Goal: Task Accomplishment & Management: Complete application form

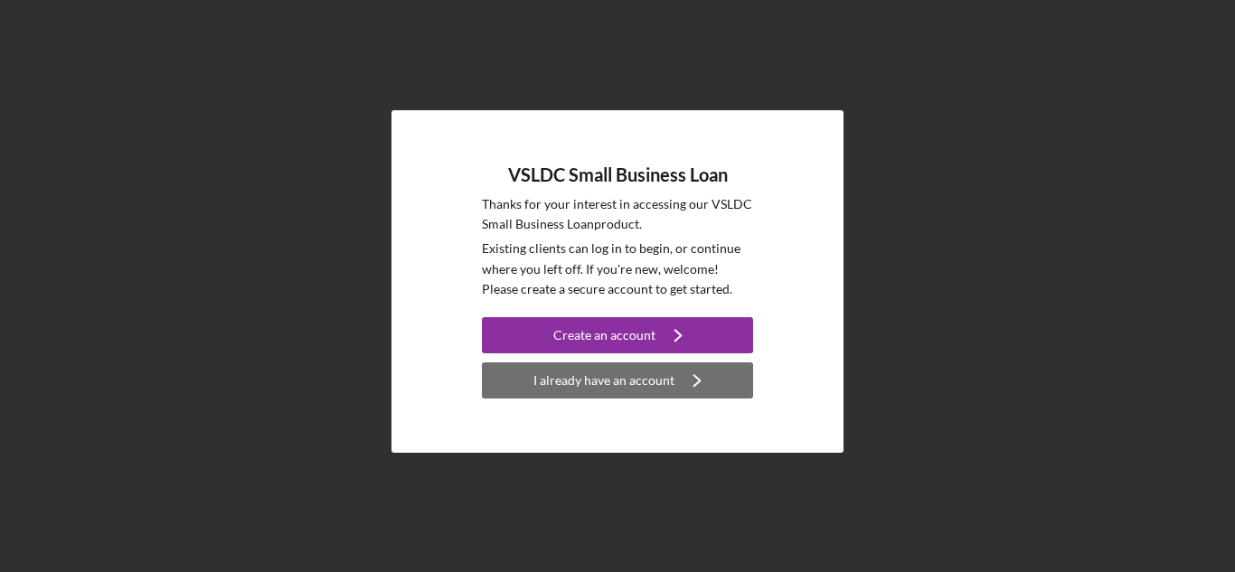
click at [586, 389] on div "I already have an account" at bounding box center [604, 381] width 141 height 36
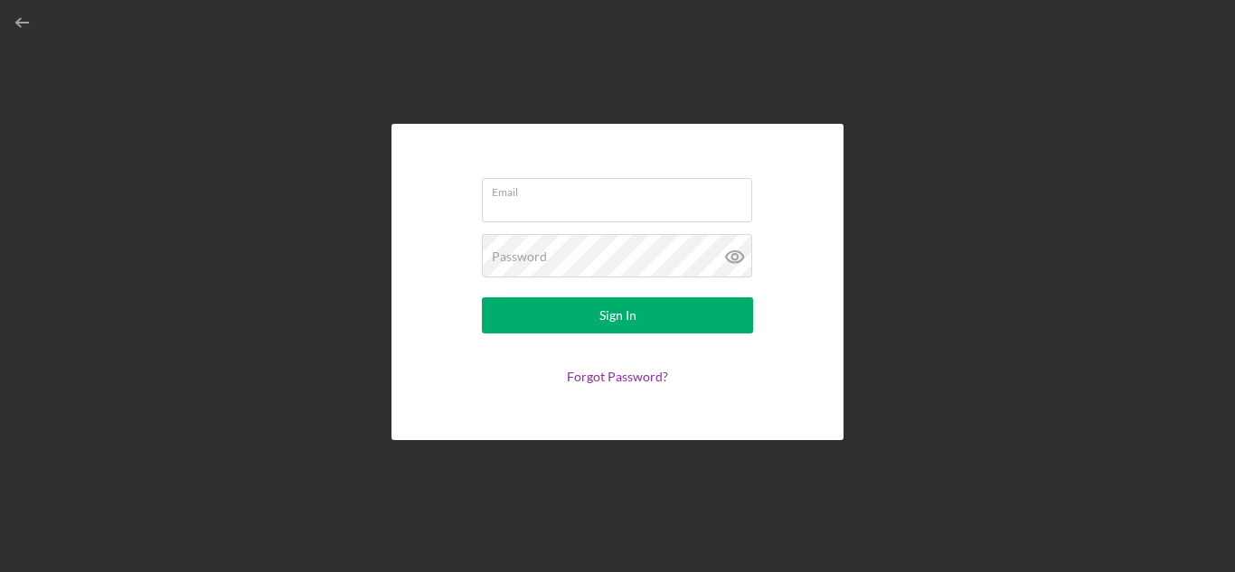
type input "[EMAIL_ADDRESS][DOMAIN_NAME]"
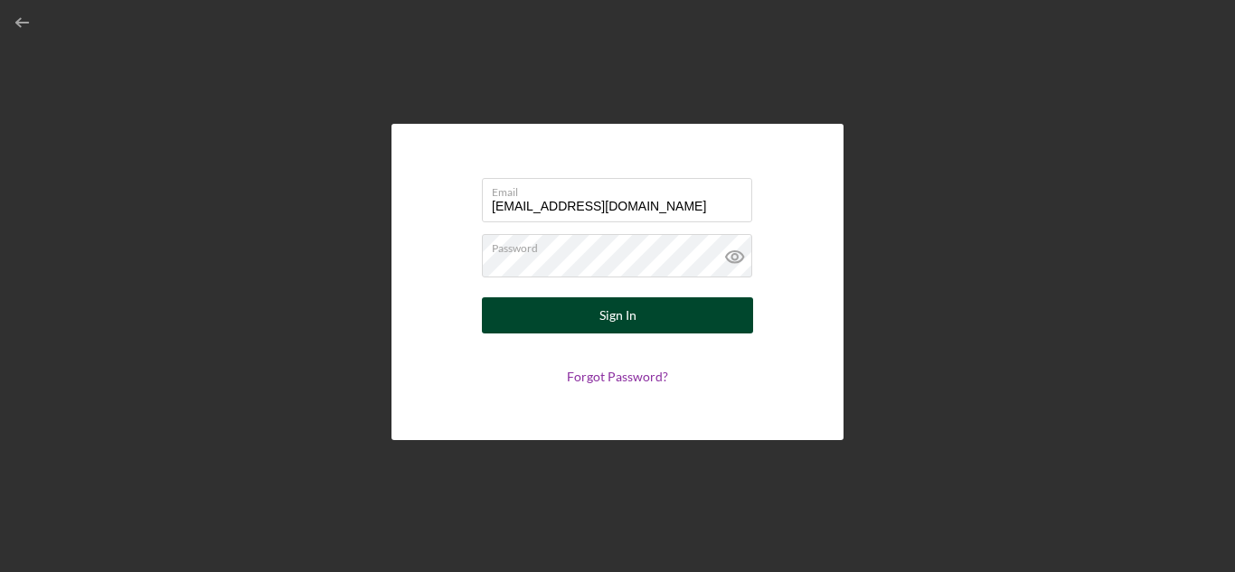
click at [572, 308] on button "Sign In" at bounding box center [617, 316] width 271 height 36
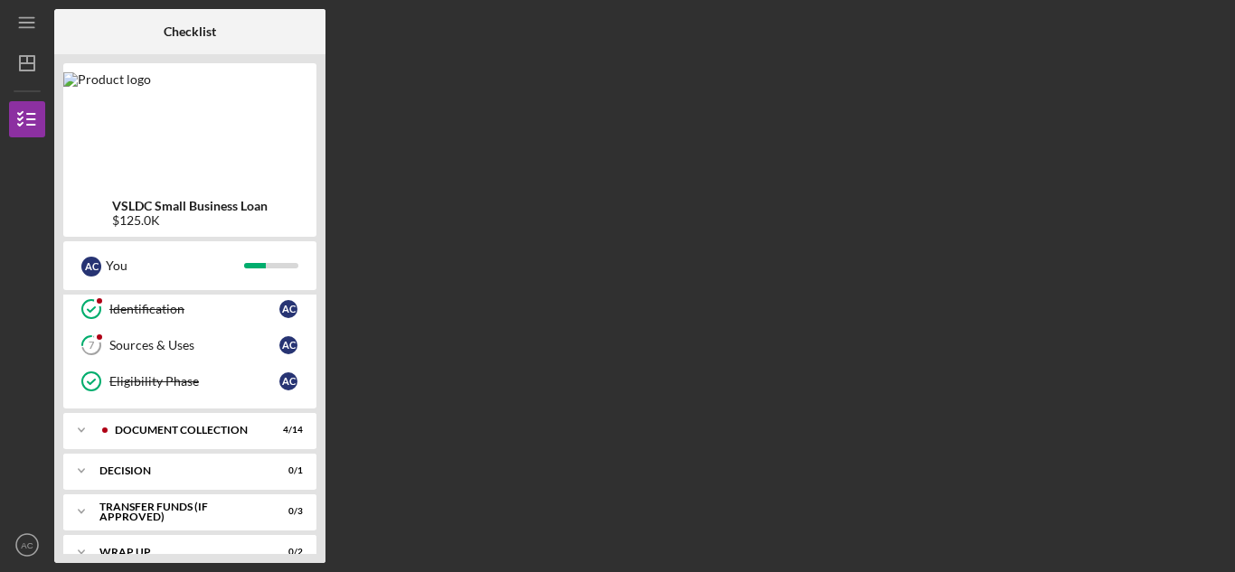
scroll to position [221, 0]
click at [133, 425] on div "Icon/Expander Document Collection 4 / 14" at bounding box center [189, 431] width 253 height 36
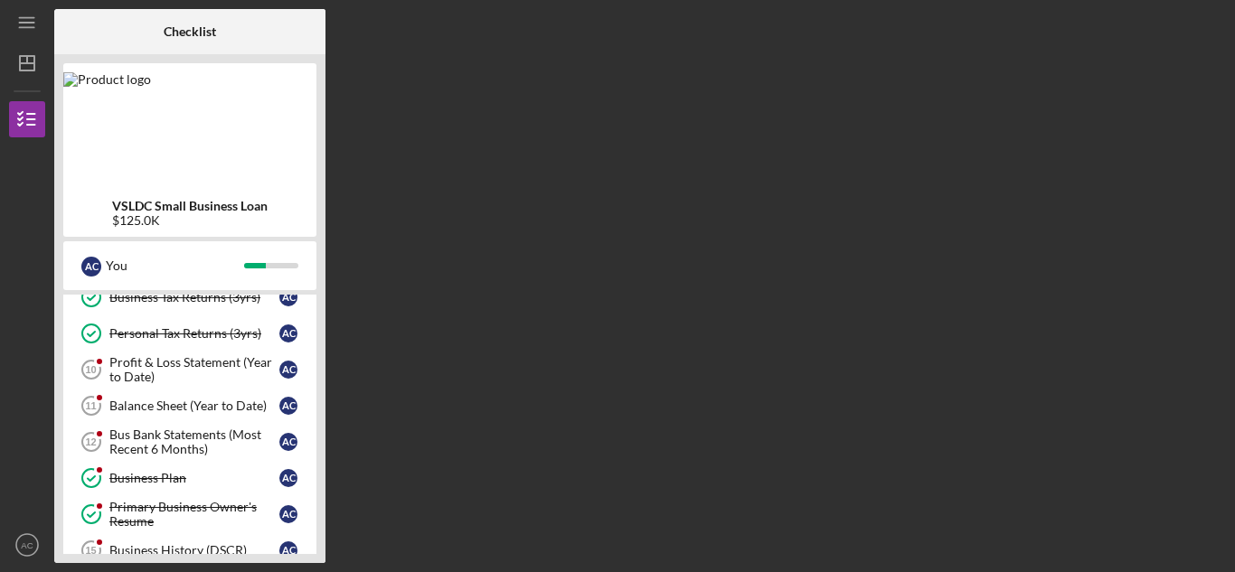
scroll to position [393, 0]
click at [133, 440] on div "Bus Bank Statements (Most Recent 6 Months)" at bounding box center [194, 441] width 170 height 29
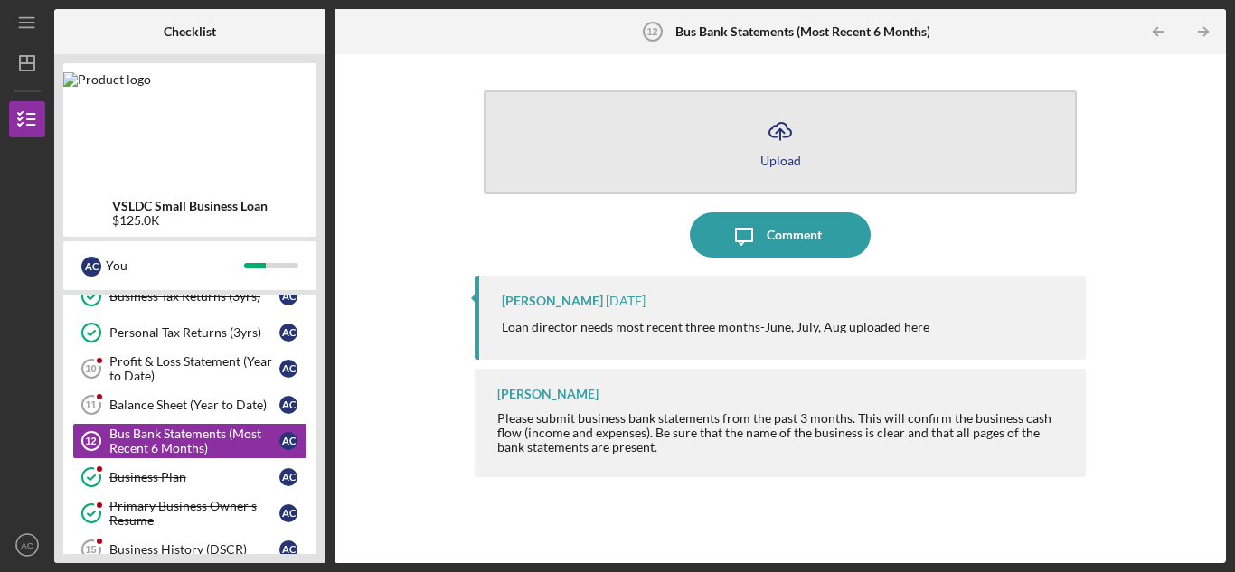
click at [776, 129] on icon "Icon/Upload" at bounding box center [780, 131] width 45 height 45
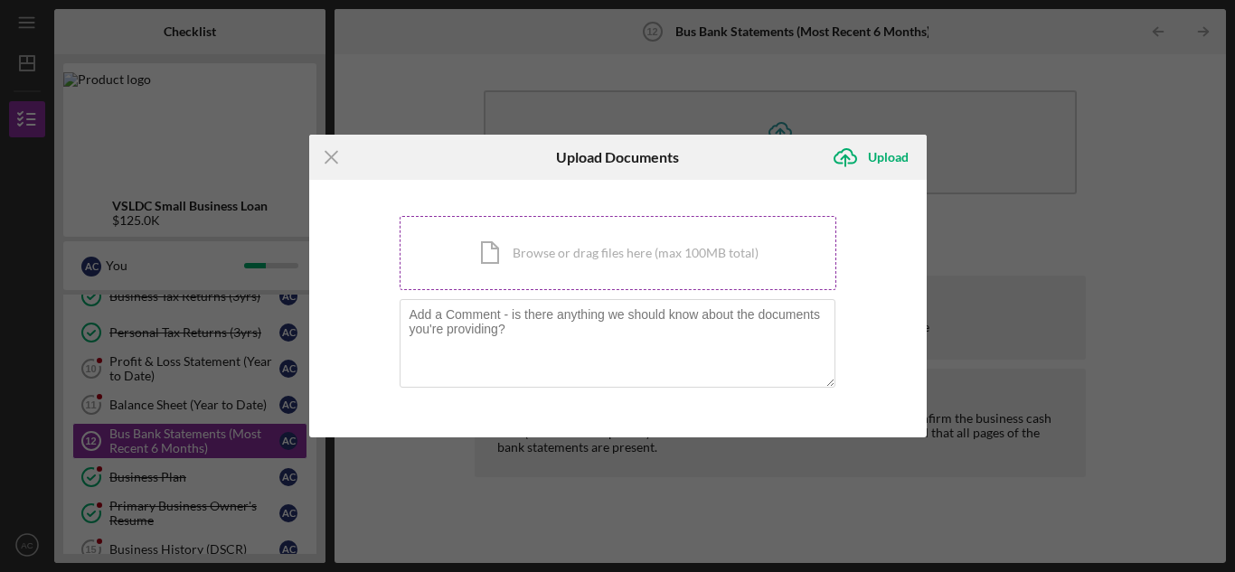
click at [626, 249] on div "Icon/Document Browse or drag files here (max 100MB total) Tap to choose files o…" at bounding box center [618, 253] width 437 height 74
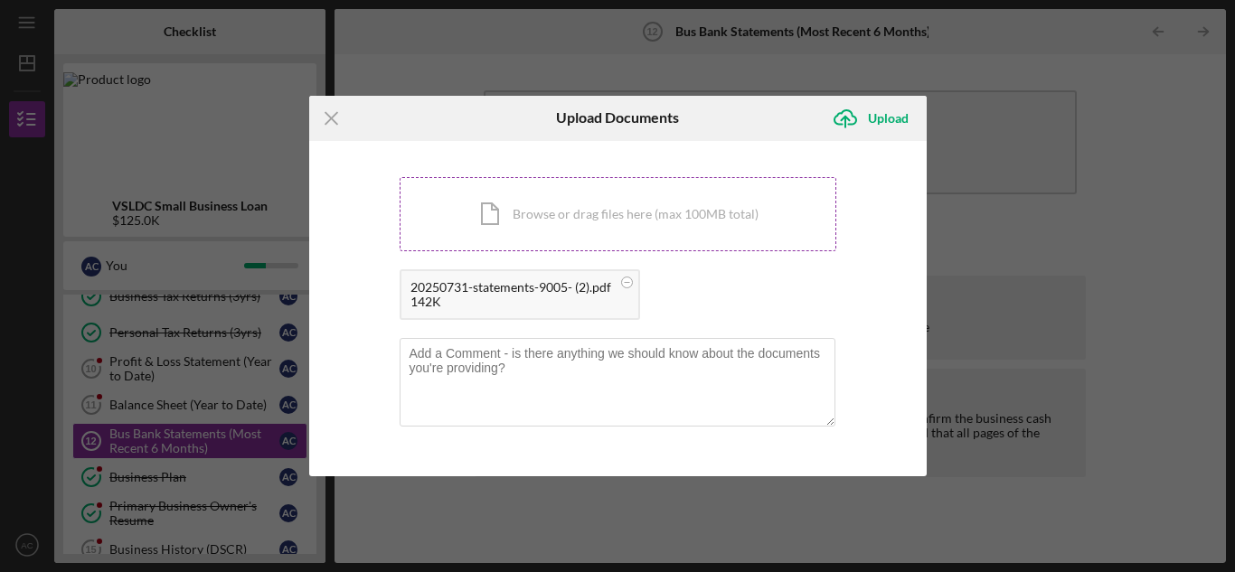
click at [539, 208] on div "Icon/Document Browse or drag files here (max 100MB total) Tap to choose files o…" at bounding box center [618, 214] width 437 height 74
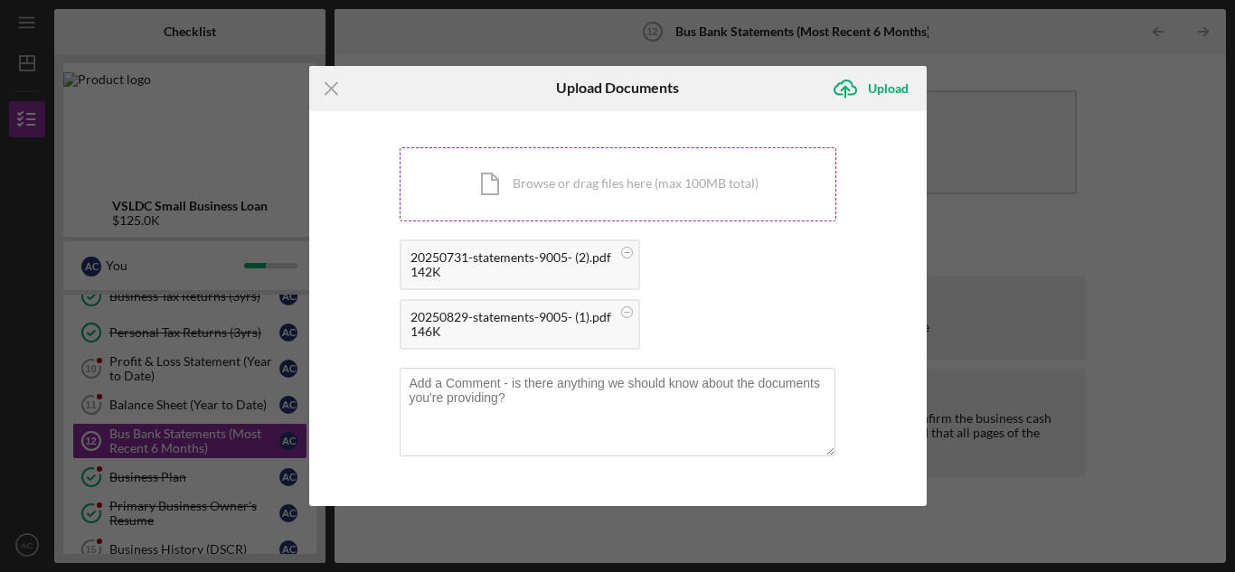
click at [525, 193] on div "Icon/Document Browse or drag files here (max 100MB total) Tap to choose files o…" at bounding box center [618, 184] width 437 height 74
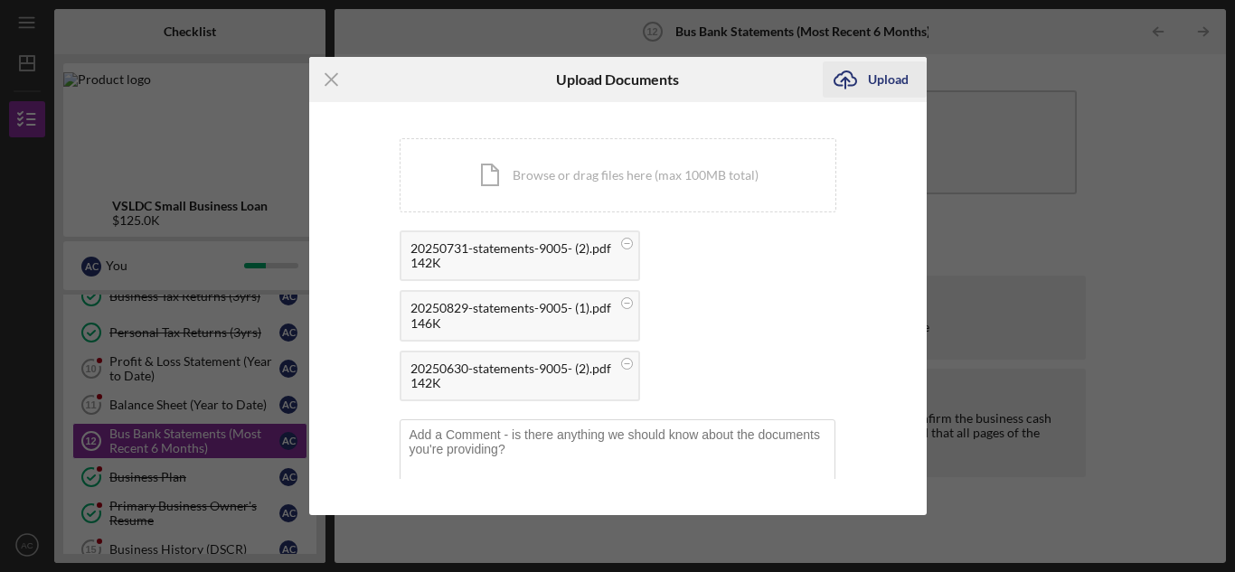
click at [868, 75] on div "Upload" at bounding box center [888, 79] width 41 height 36
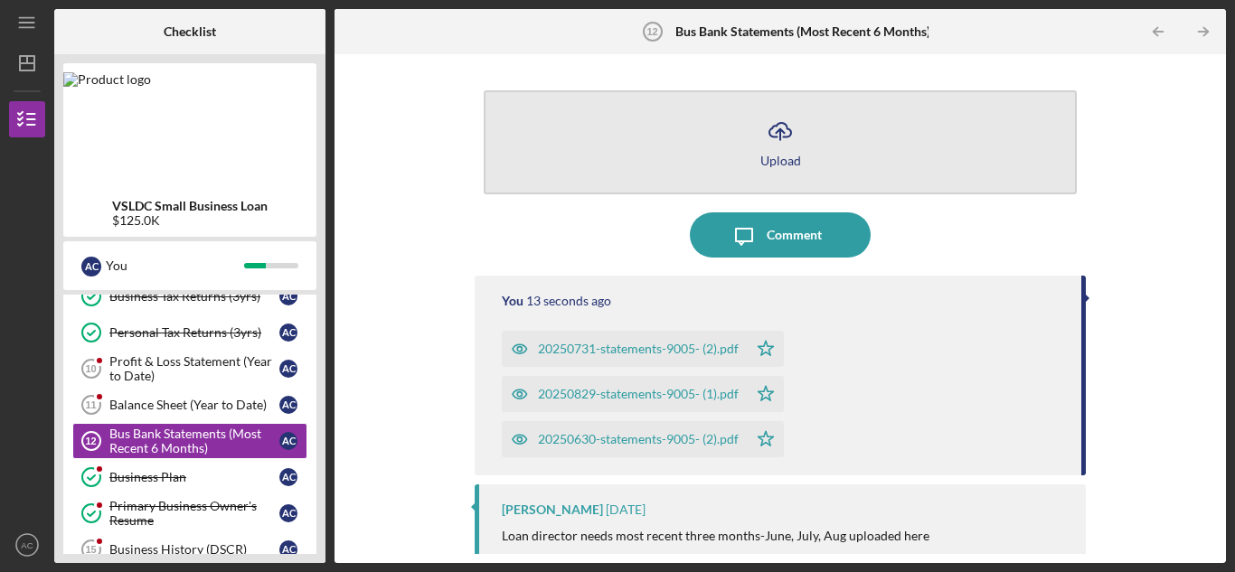
click at [771, 127] on icon "Icon/Upload" at bounding box center [780, 131] width 45 height 45
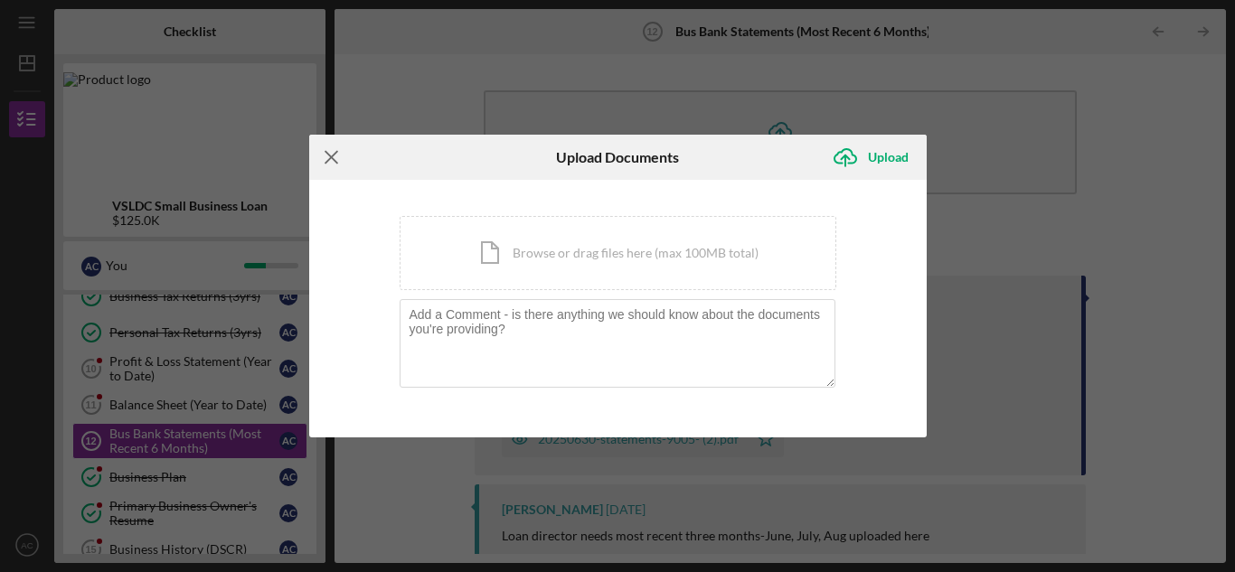
click at [328, 149] on icon "Icon/Menu Close" at bounding box center [331, 157] width 45 height 45
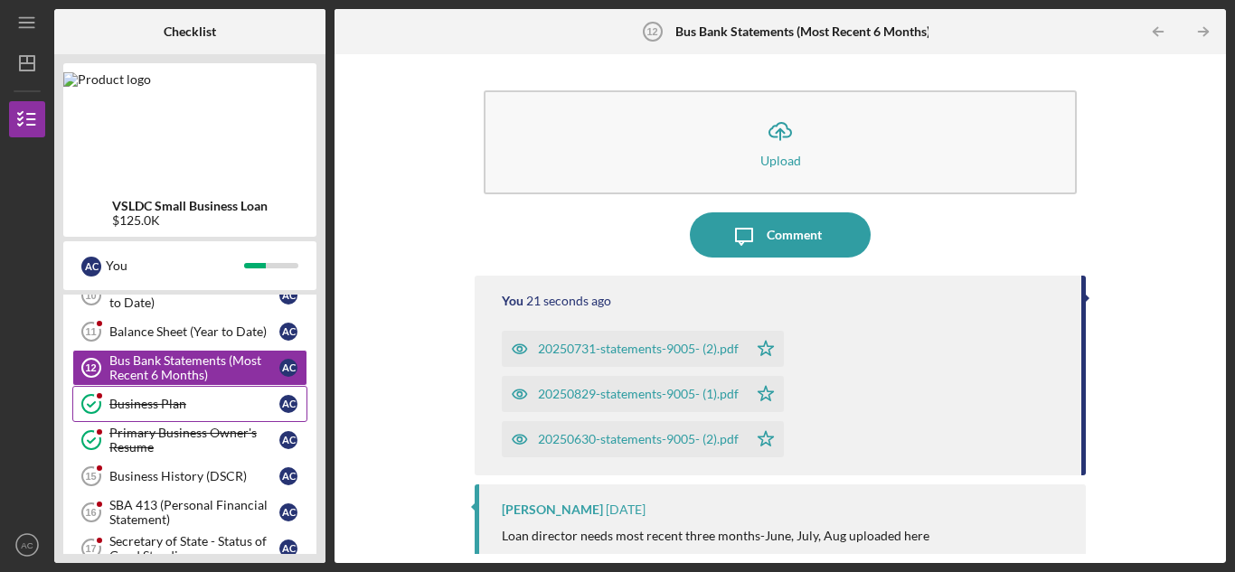
scroll to position [470, 0]
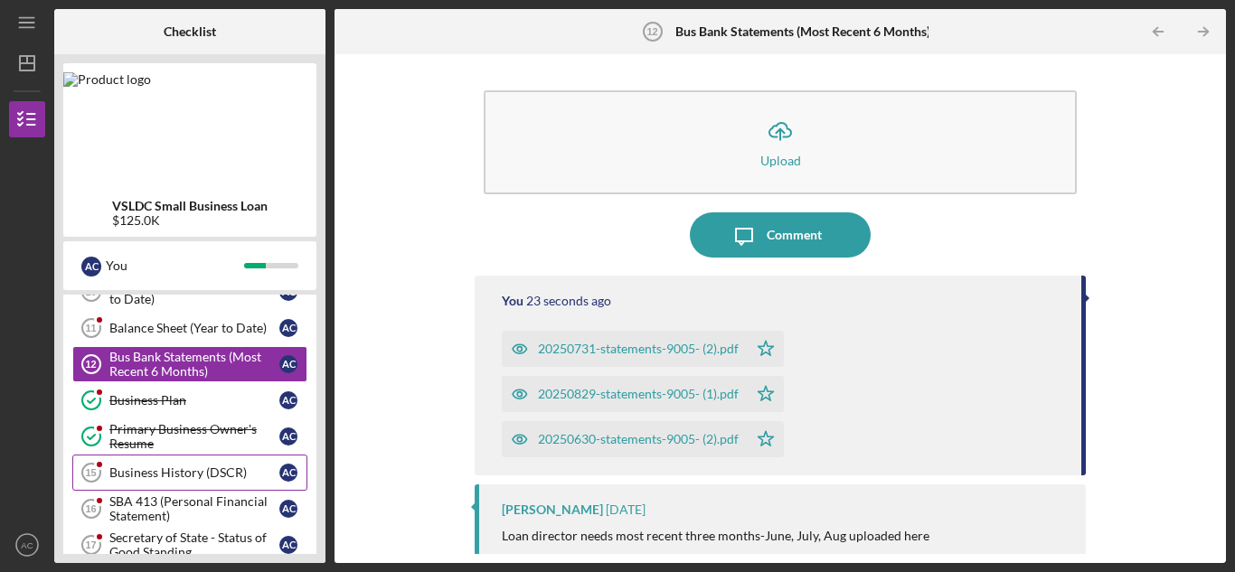
click at [146, 470] on div "Business History (DSCR)" at bounding box center [194, 473] width 170 height 14
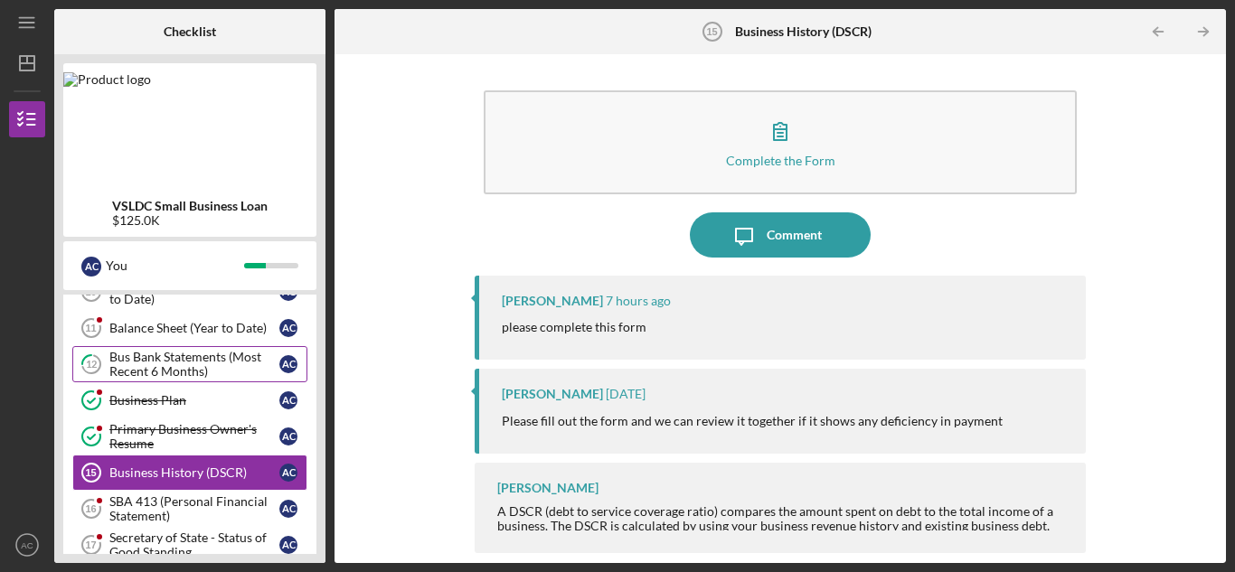
click at [175, 348] on link "12 Bus Bank Statements (Most Recent 6 Months) A C" at bounding box center [189, 364] width 235 height 36
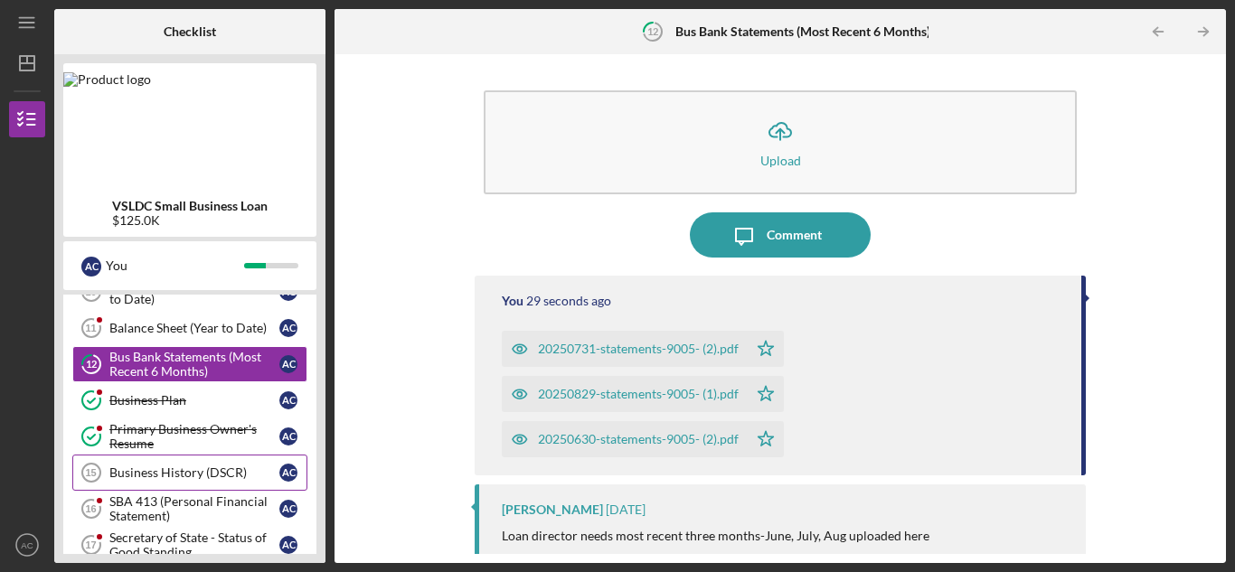
click at [168, 488] on link "Business History (DSCR) 15 Business History (DSCR) A C" at bounding box center [189, 473] width 235 height 36
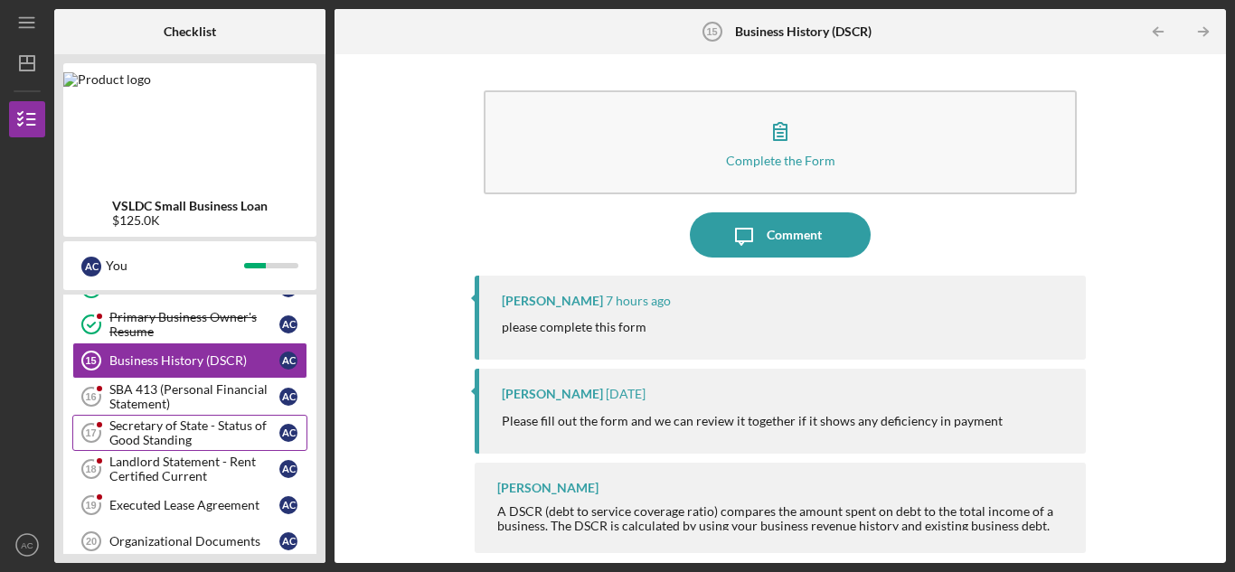
scroll to position [583, 0]
click at [197, 423] on div "Secretary of State - Status of Good Standing" at bounding box center [194, 432] width 170 height 29
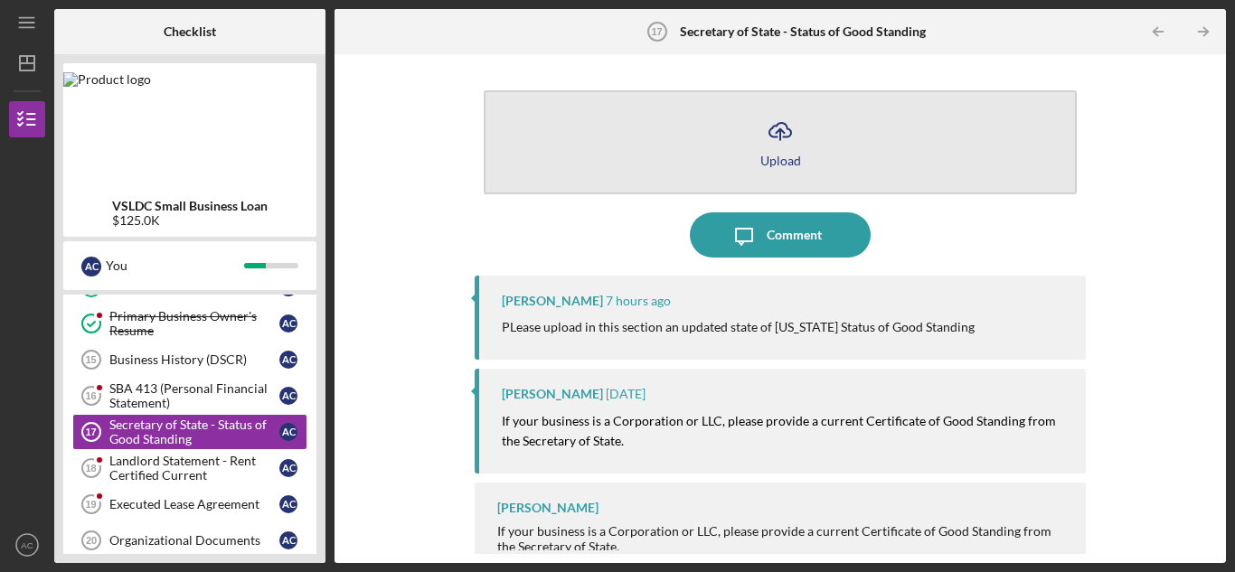
click at [780, 128] on icon "Icon/Upload" at bounding box center [780, 131] width 45 height 45
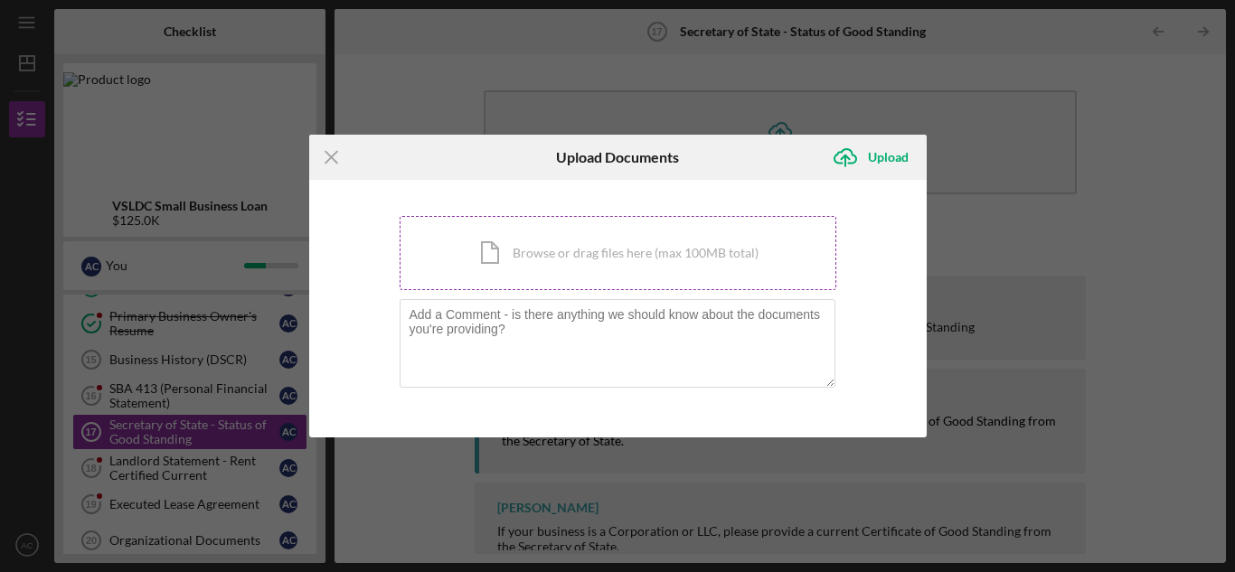
click at [504, 267] on div "Icon/Document Browse or drag files here (max 100MB total) Tap to choose files o…" at bounding box center [618, 253] width 437 height 74
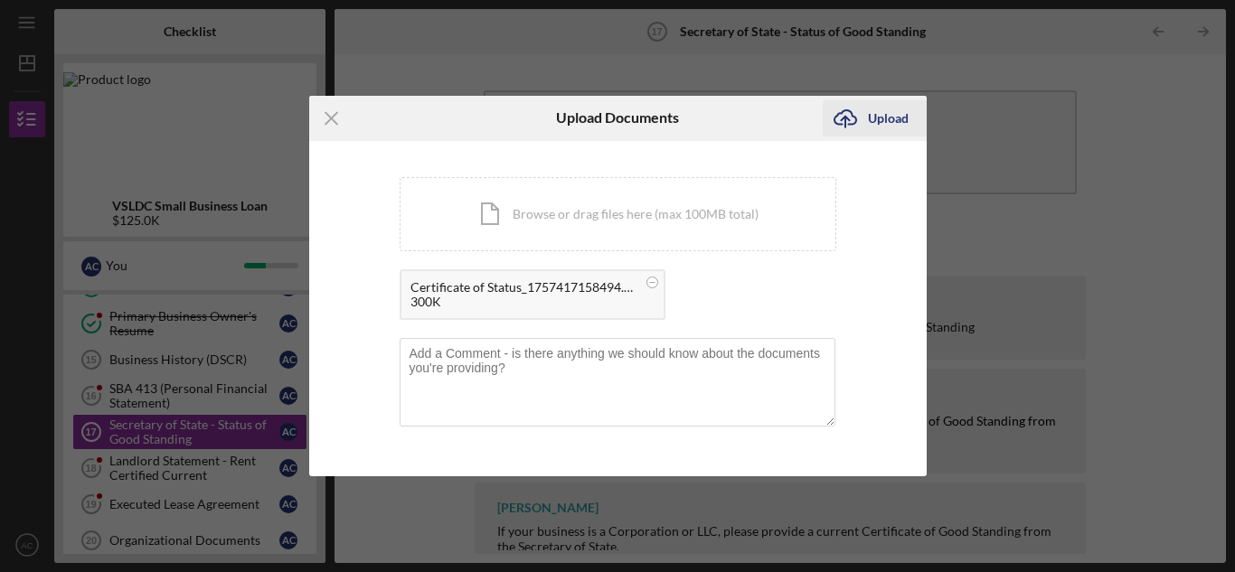
click at [853, 118] on icon "Icon/Upload" at bounding box center [845, 118] width 45 height 45
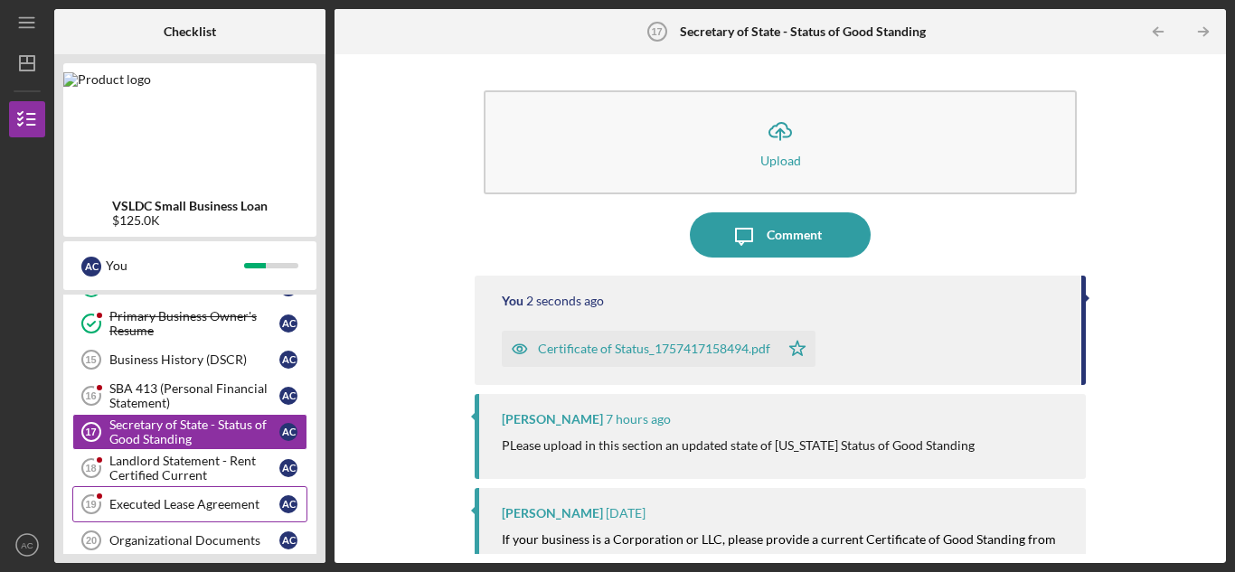
click at [191, 506] on div "Executed Lease Agreement" at bounding box center [194, 504] width 170 height 14
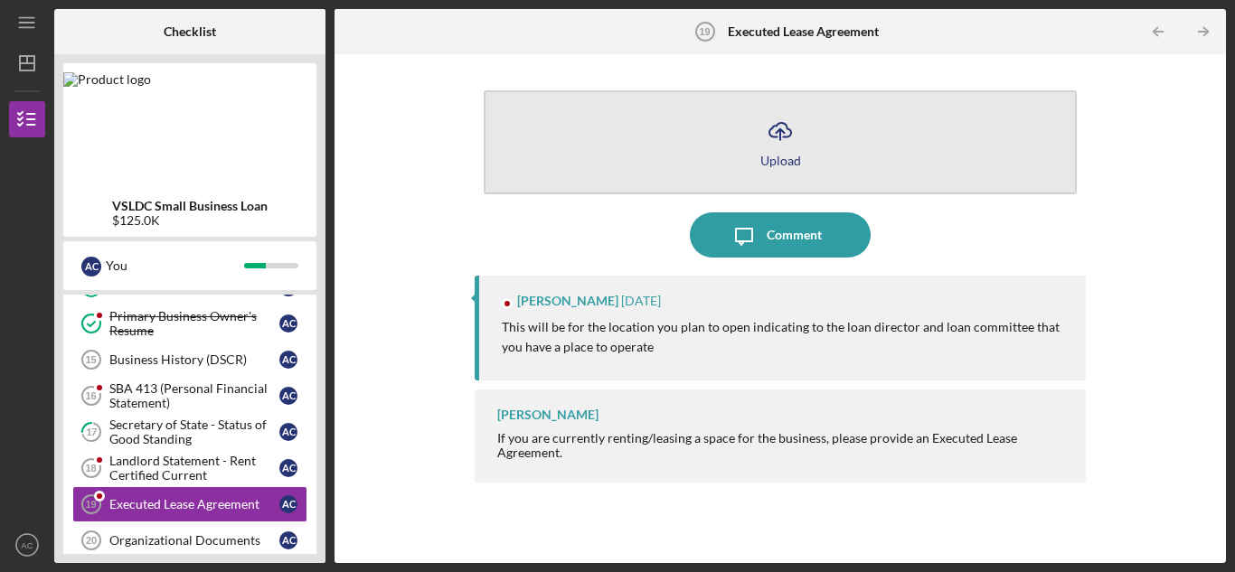
click at [805, 133] on button "Icon/Upload Upload" at bounding box center [780, 142] width 593 height 104
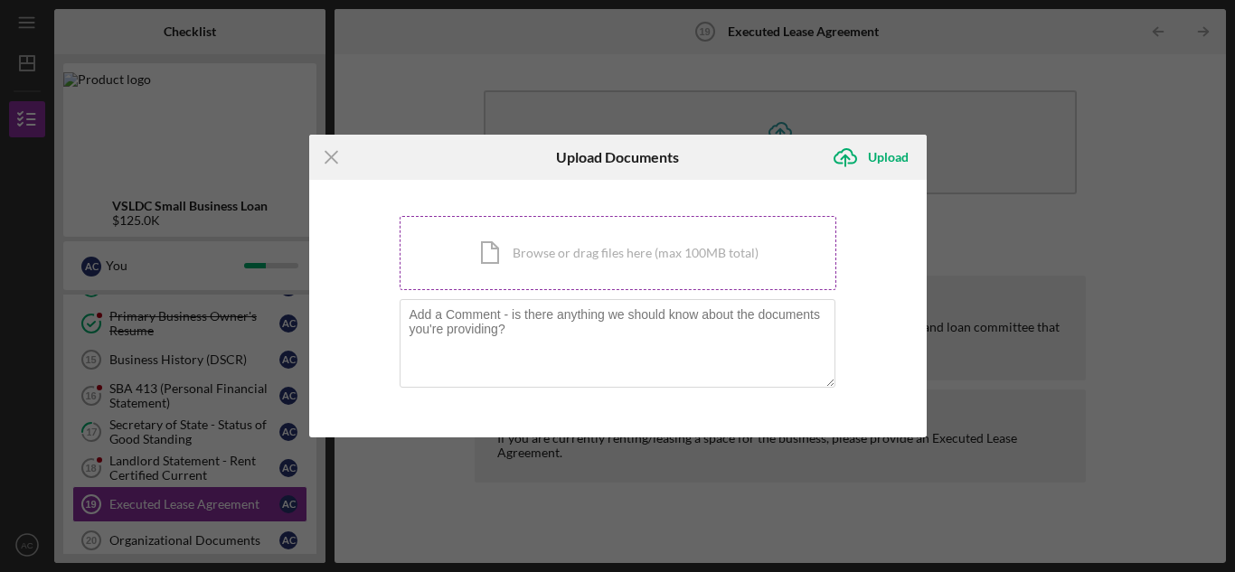
click at [595, 253] on div "Icon/Document Browse or drag files here (max 100MB total) Tap to choose files o…" at bounding box center [618, 253] width 437 height 74
click at [588, 257] on div "Icon/Document Browse or drag files here (max 100MB total) Tap to choose files o…" at bounding box center [618, 253] width 437 height 74
click at [503, 255] on div "Icon/Document Browse or drag files here (max 100MB total) Tap to choose files o…" at bounding box center [618, 253] width 437 height 74
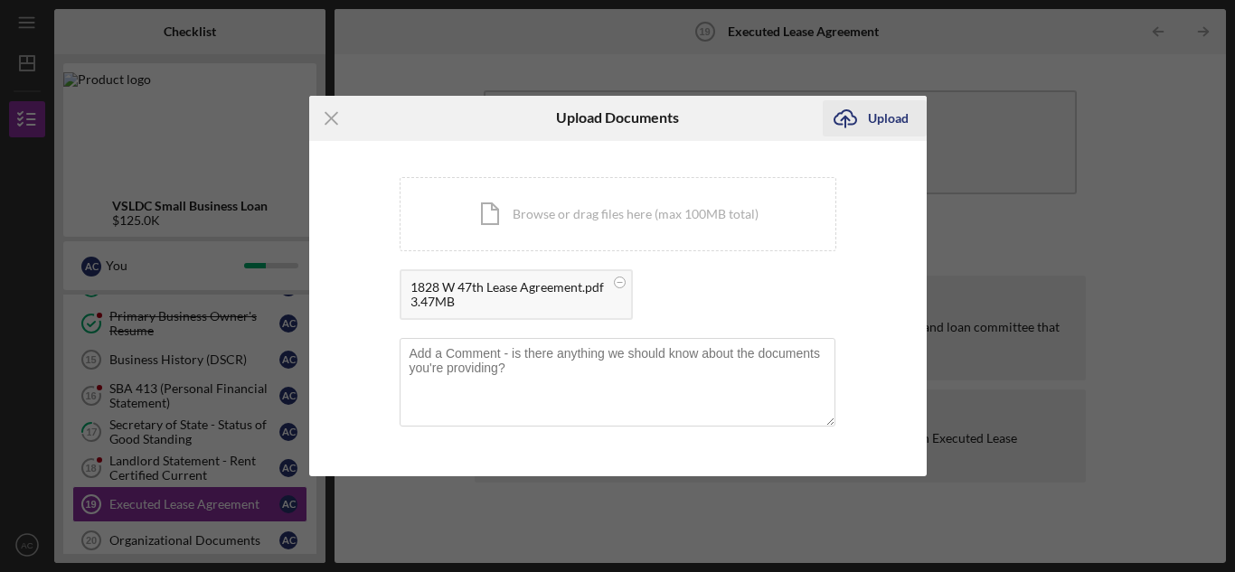
click at [855, 118] on icon "Icon/Upload" at bounding box center [845, 118] width 45 height 45
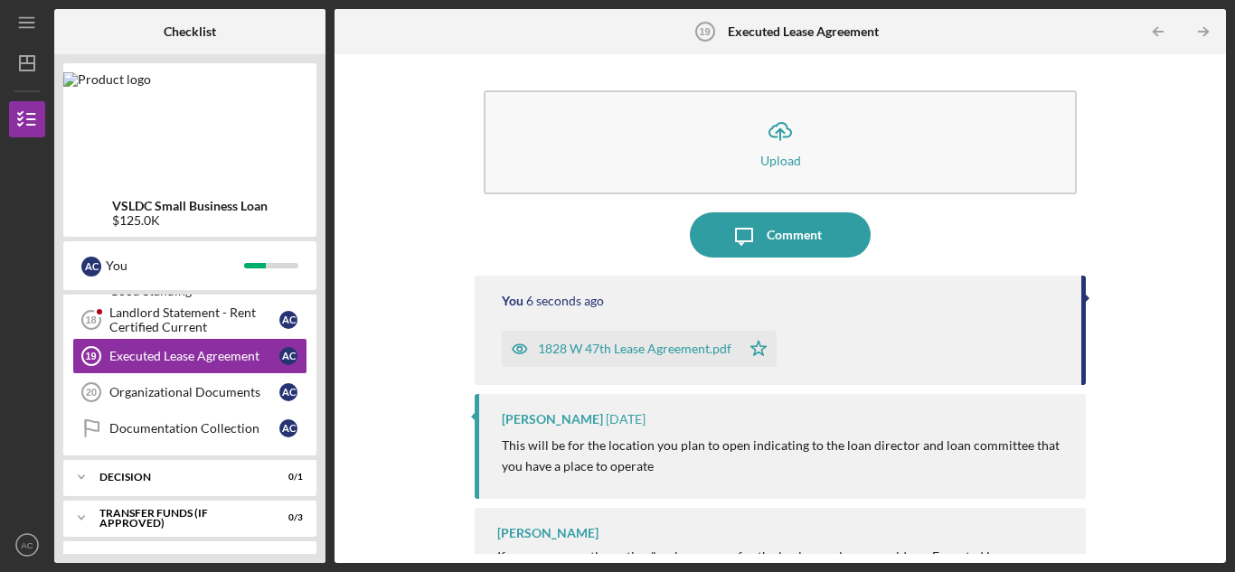
scroll to position [733, 0]
click at [198, 393] on div "Organizational Documents" at bounding box center [194, 391] width 170 height 14
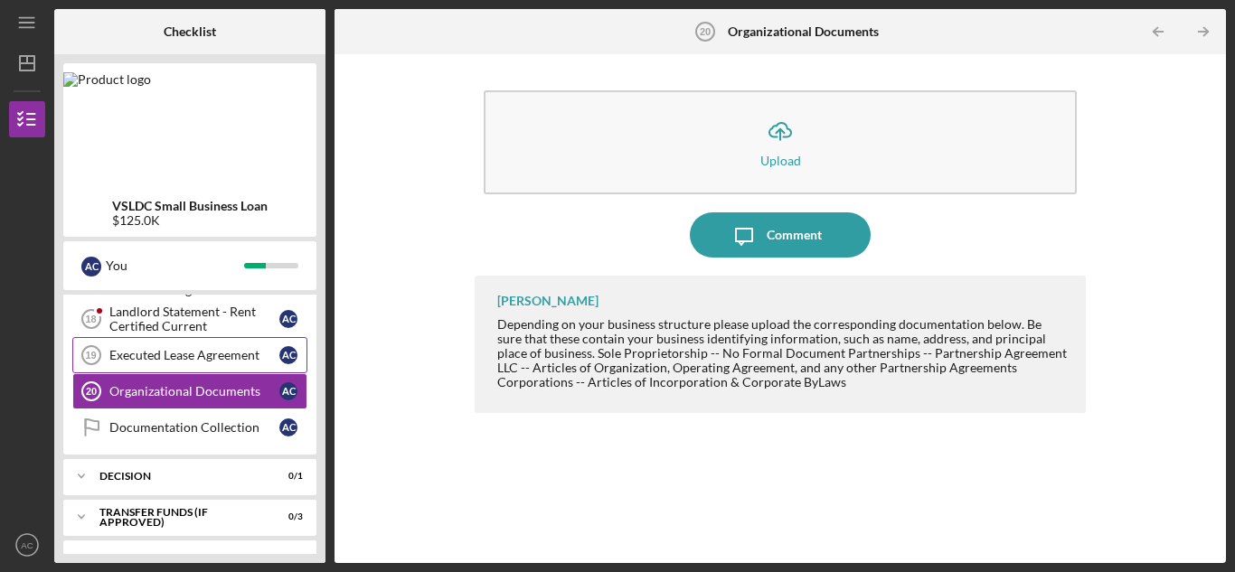
click at [203, 362] on div "Executed Lease Agreement" at bounding box center [194, 355] width 170 height 14
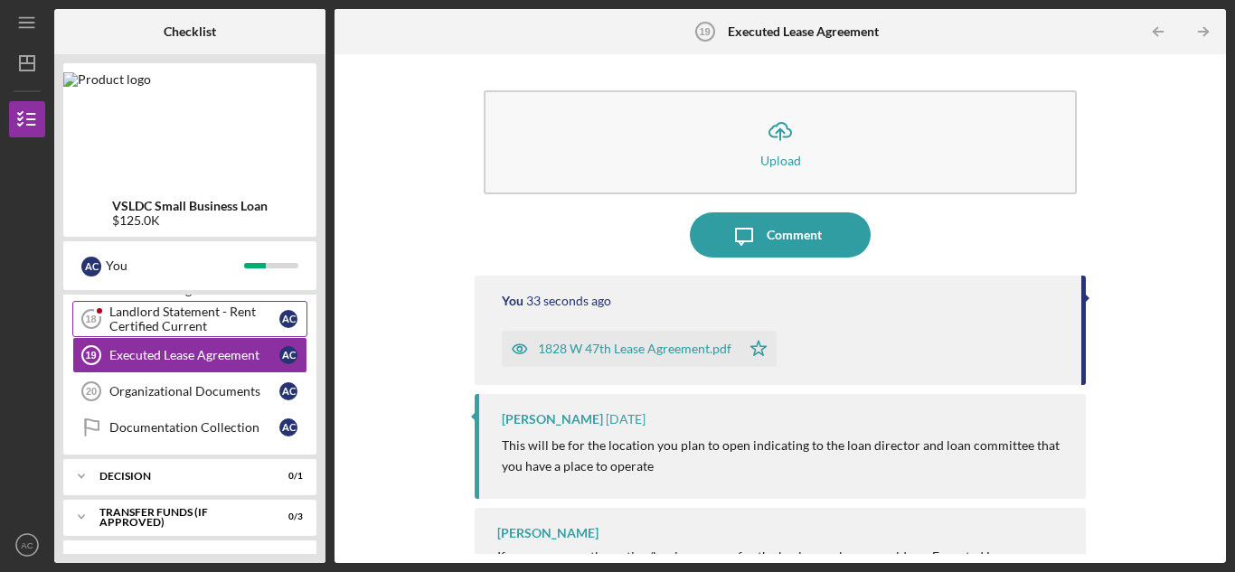
click at [193, 315] on div "Landlord Statement - Rent Certified Current" at bounding box center [194, 319] width 170 height 29
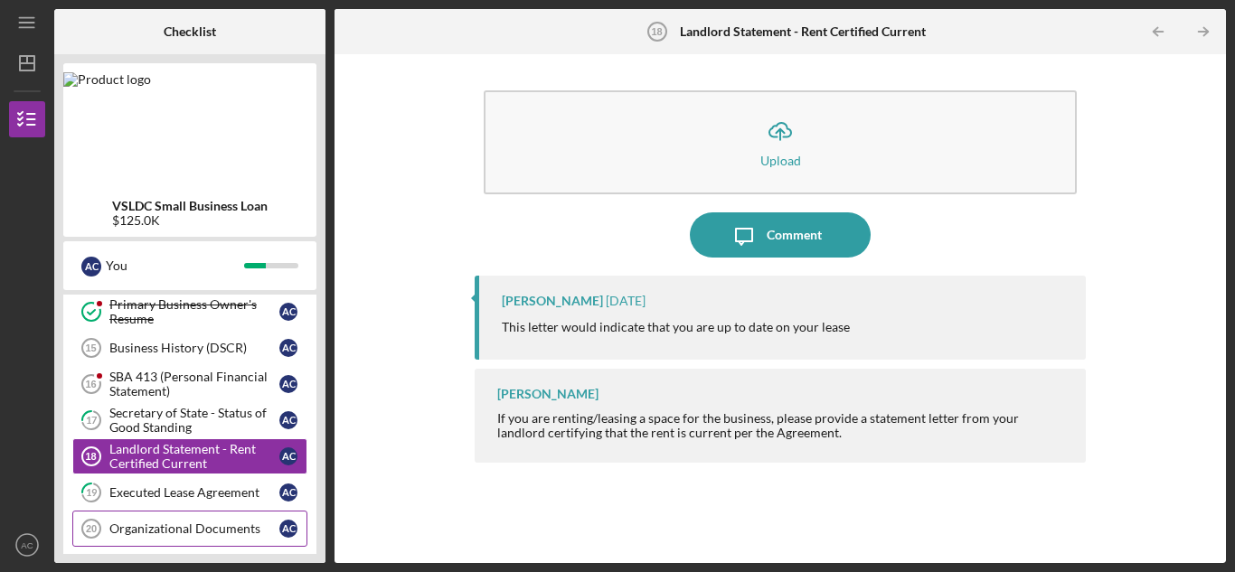
scroll to position [592, 0]
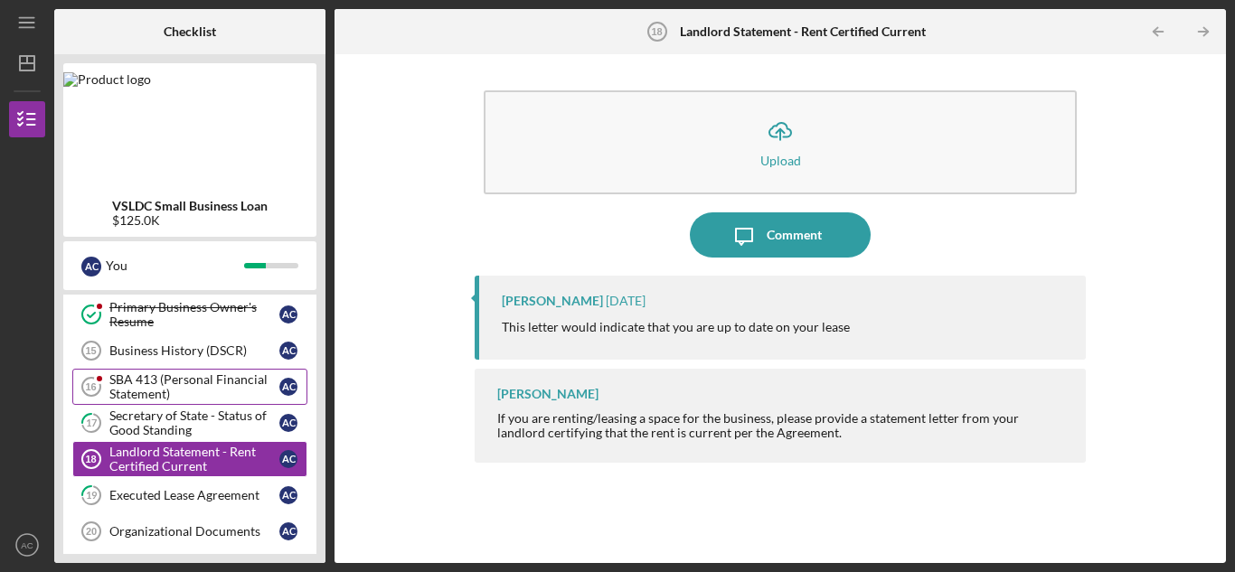
click at [229, 392] on div "SBA 413 (Personal Financial Statement)" at bounding box center [194, 387] width 170 height 29
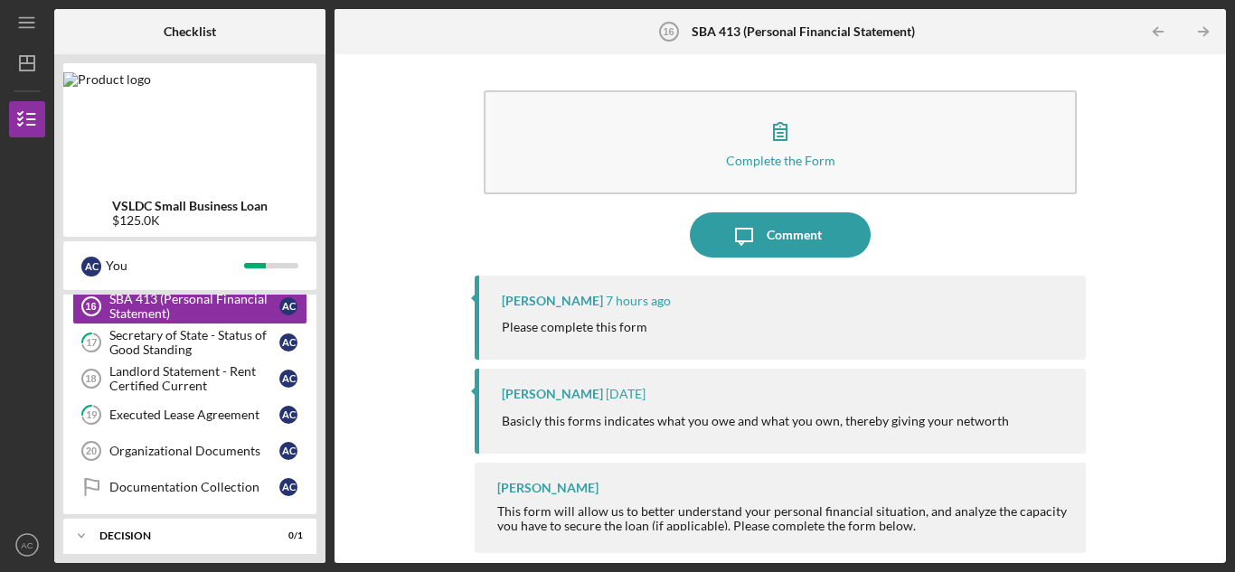
scroll to position [674, 0]
click at [234, 383] on div "Landlord Statement - Rent Certified Current" at bounding box center [194, 378] width 170 height 29
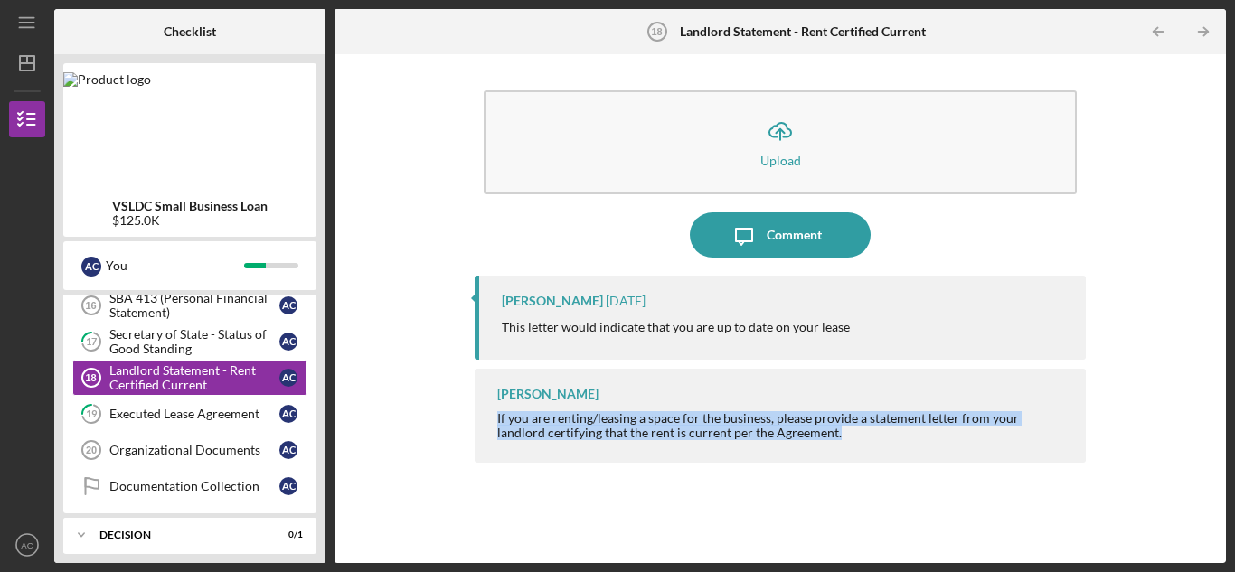
drag, startPoint x: 498, startPoint y: 419, endPoint x: 798, endPoint y: 458, distance: 301.9
click at [799, 458] on div "[PERSON_NAME] If you are renting/leasing a space for the business, please provi…" at bounding box center [780, 415] width 611 height 93
copy div "If you are renting/leasing a space for the business, please provide a statement…"
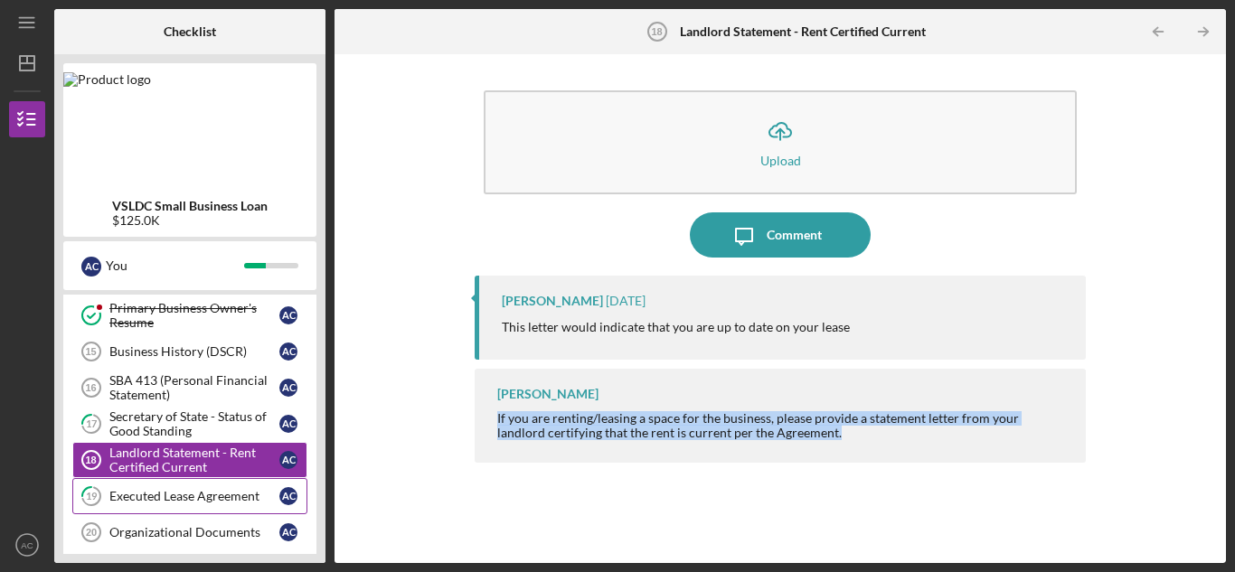
scroll to position [587, 0]
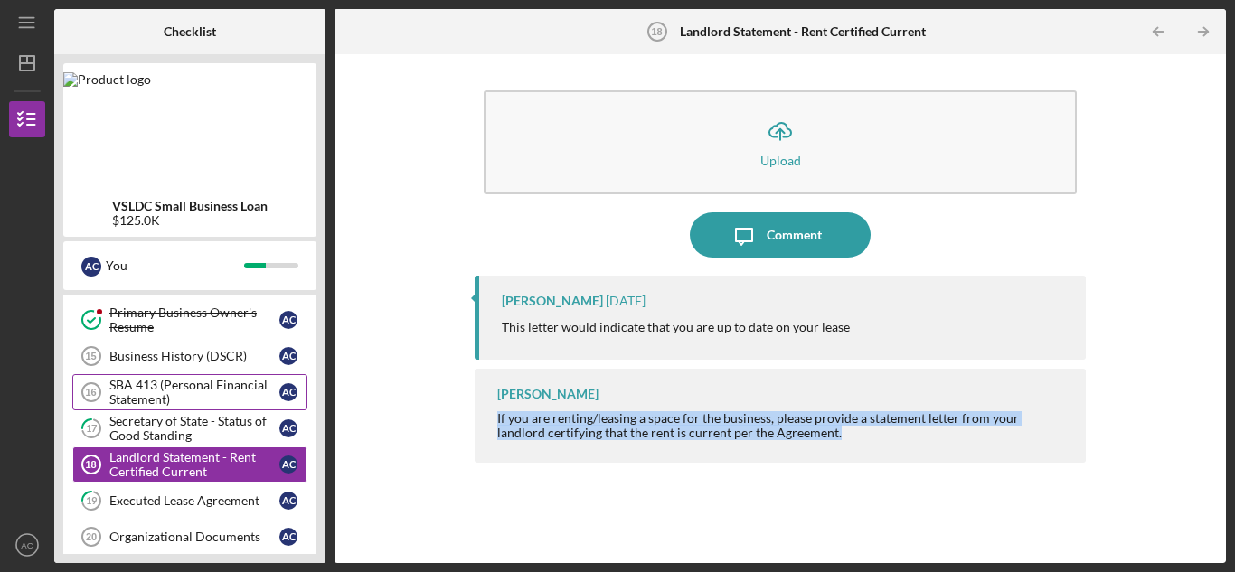
click at [235, 391] on div "SBA 413 (Personal Financial Statement)" at bounding box center [194, 392] width 170 height 29
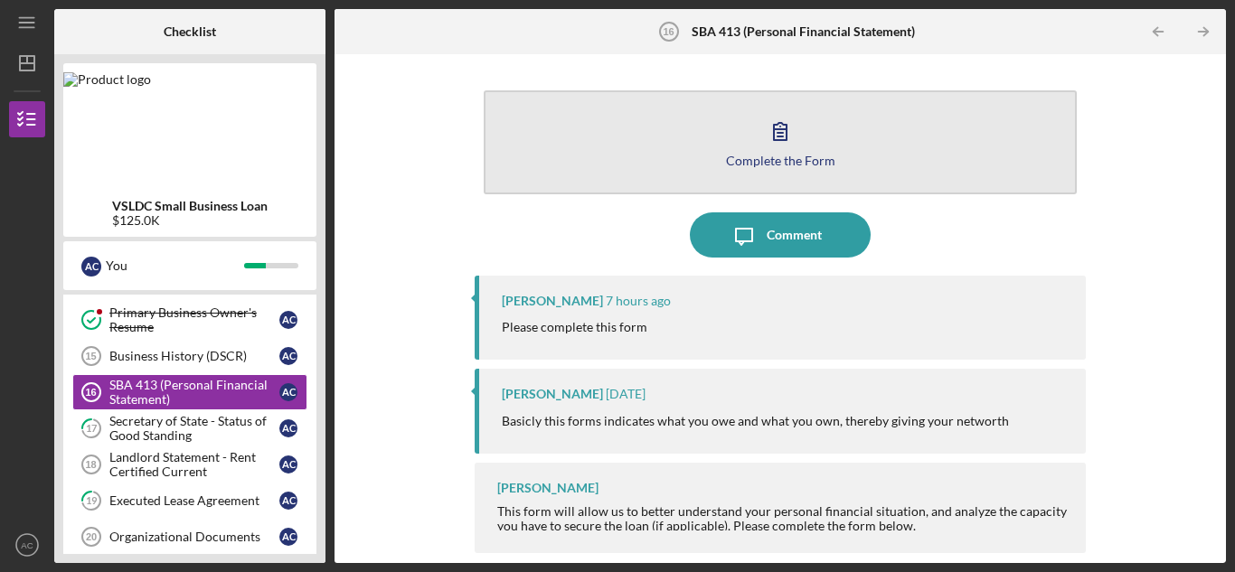
click at [783, 144] on icon "button" at bounding box center [780, 131] width 45 height 45
click at [780, 124] on icon "button" at bounding box center [780, 131] width 13 height 17
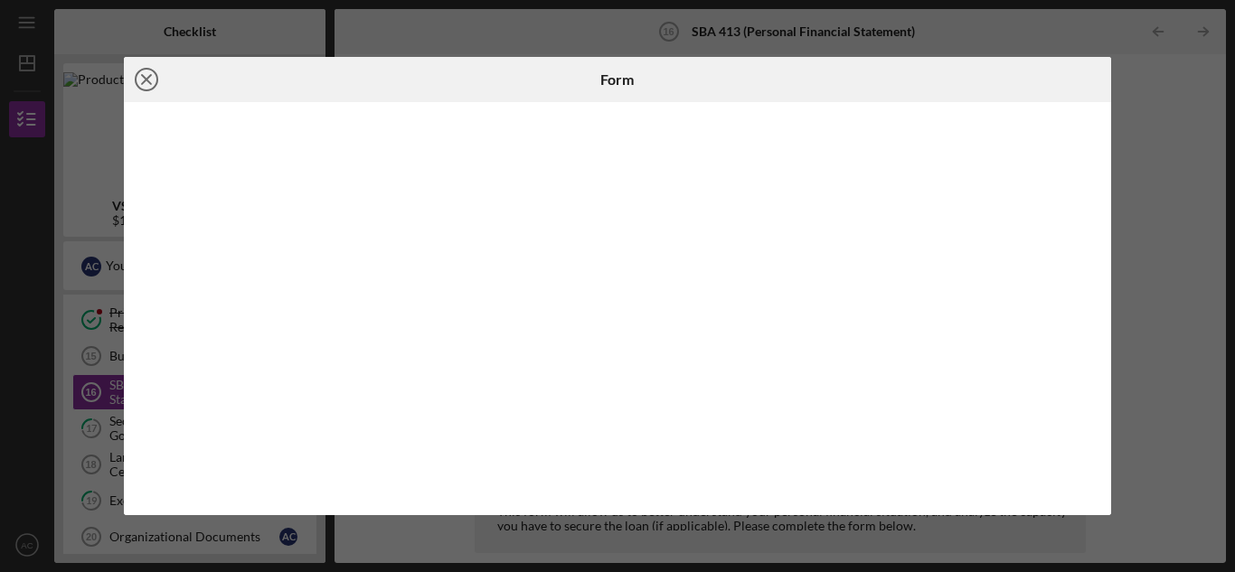
click at [149, 80] on icon "Icon/Close" at bounding box center [146, 79] width 45 height 45
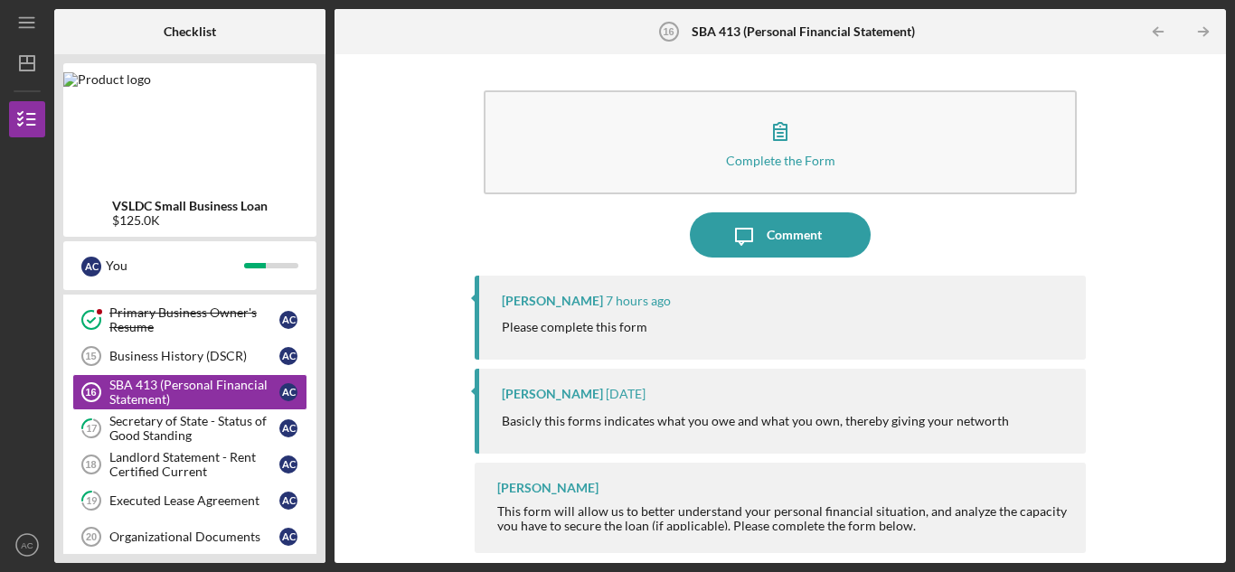
click at [1102, 433] on div "Complete the Form Form Icon/Message Comment [PERSON_NAME] 7 hours ago Please co…" at bounding box center [781, 308] width 874 height 491
click at [1176, 526] on div "Complete the Form Form Icon/Message Comment [PERSON_NAME] 7 hours ago Please co…" at bounding box center [781, 308] width 874 height 491
click at [193, 360] on div "Business History (DSCR)" at bounding box center [194, 356] width 170 height 14
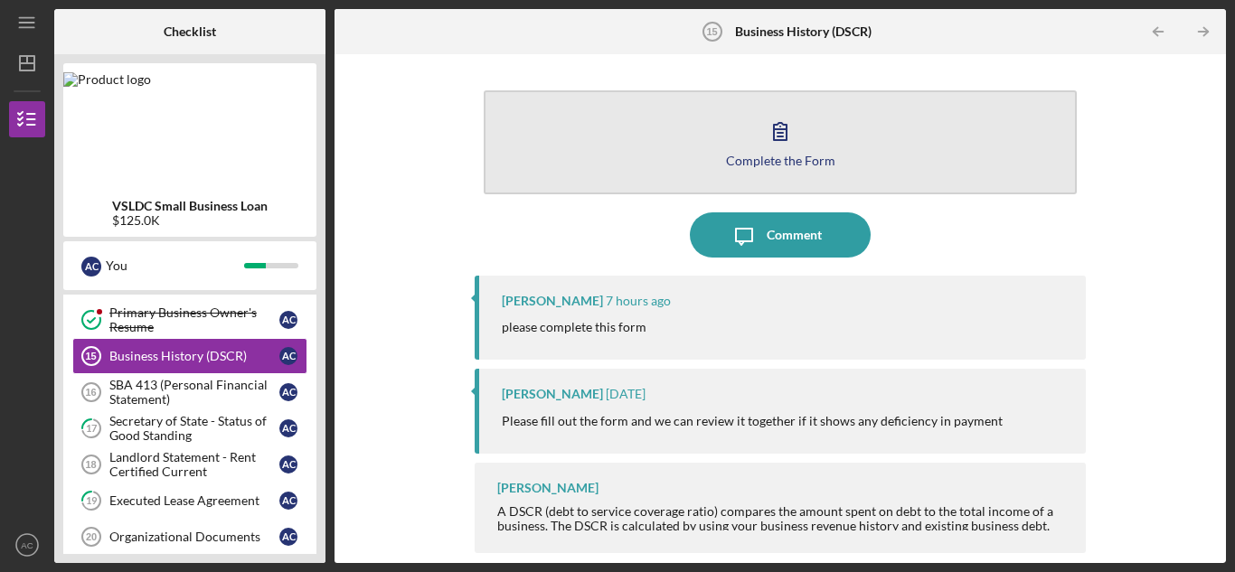
click at [785, 149] on icon "button" at bounding box center [780, 131] width 45 height 45
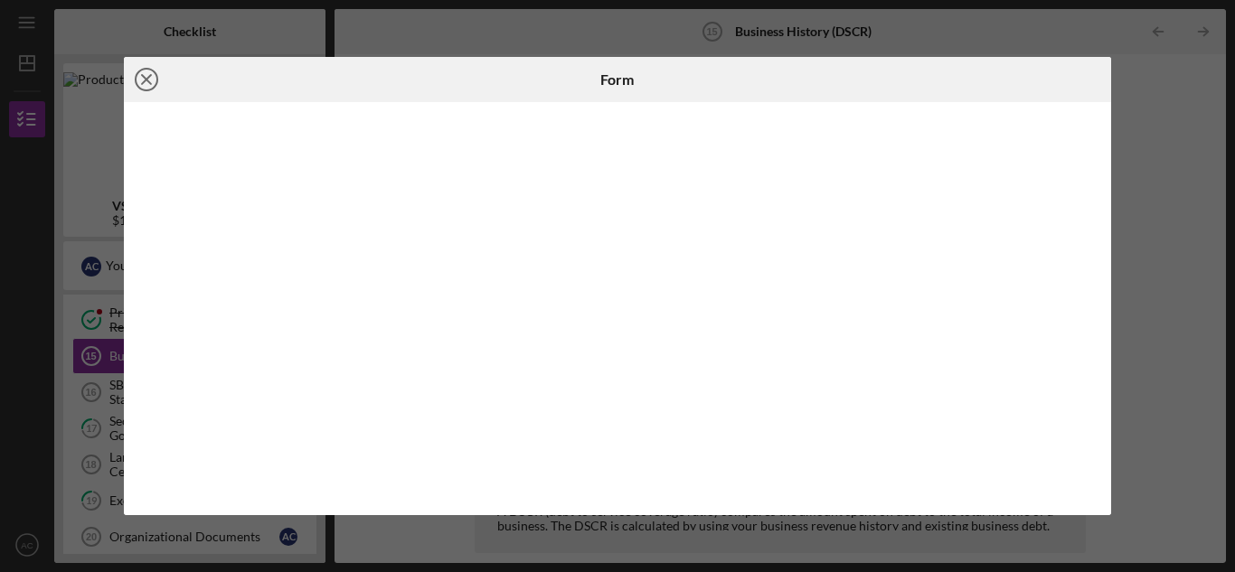
click at [152, 82] on icon "Icon/Close" at bounding box center [146, 79] width 45 height 45
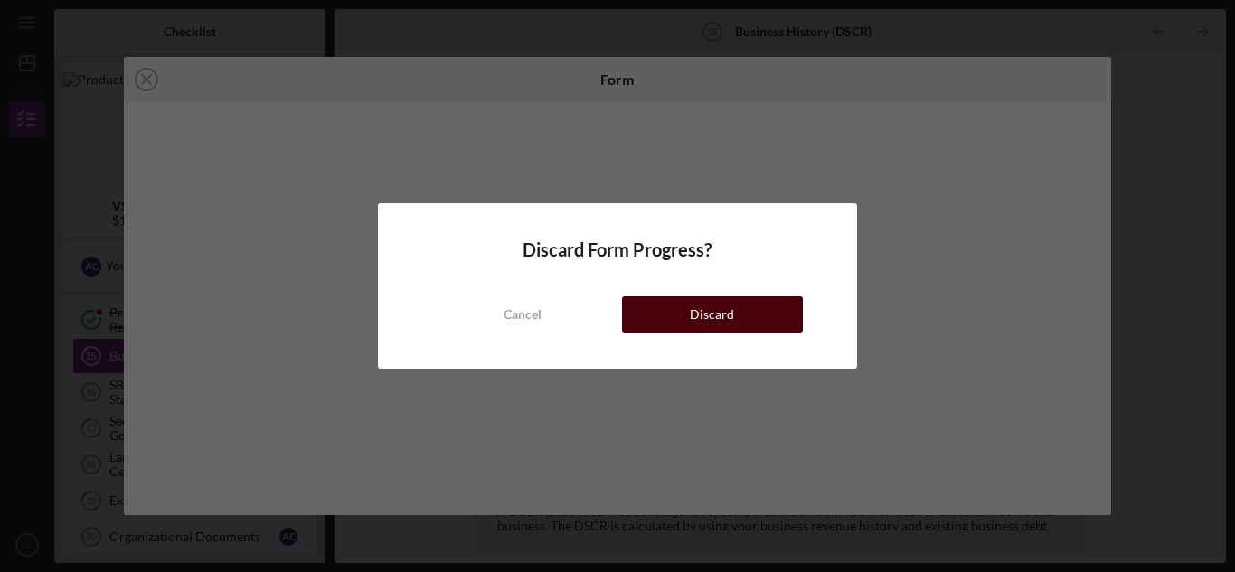
click at [652, 309] on button "Discard" at bounding box center [712, 315] width 181 height 36
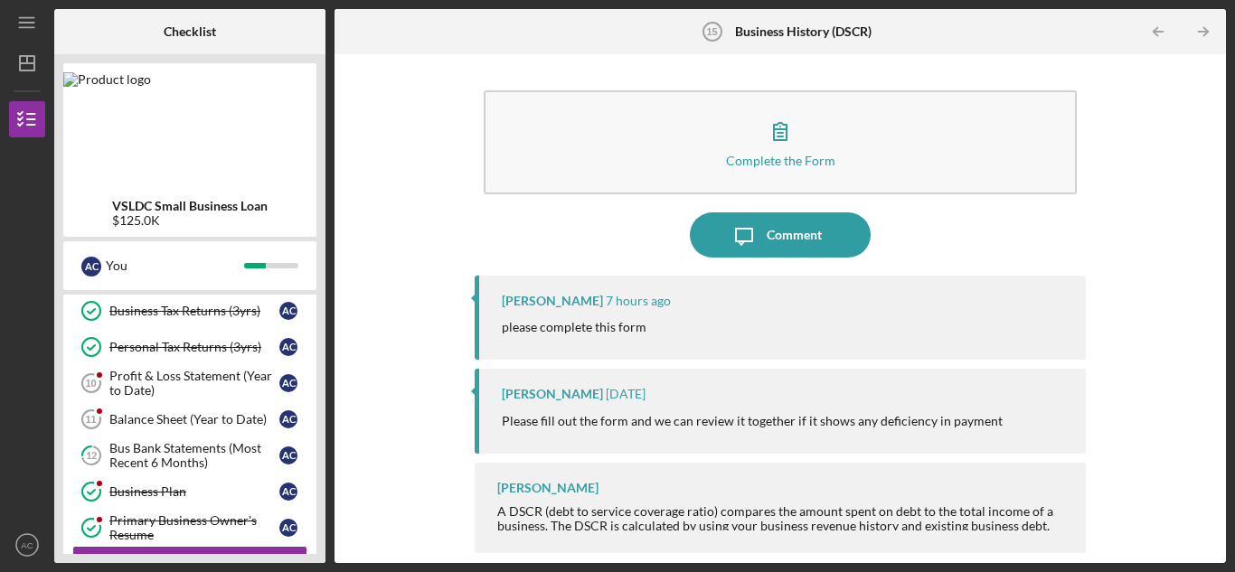
scroll to position [378, 0]
